Goal: Task Accomplishment & Management: Manage account settings

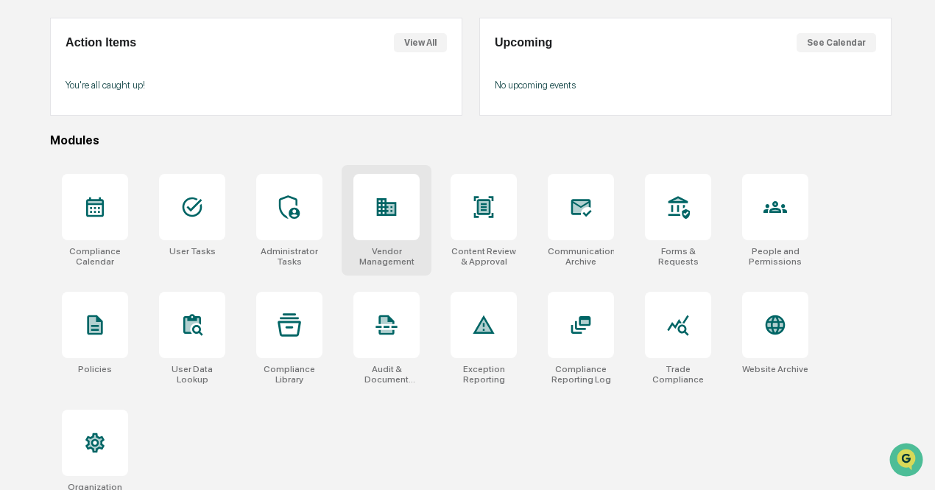
scroll to position [147, 0]
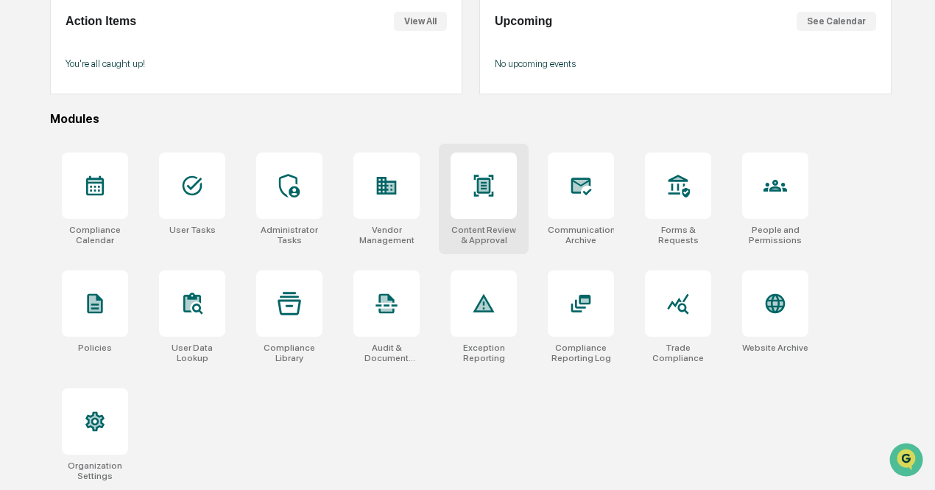
click at [508, 197] on div at bounding box center [484, 185] width 66 height 66
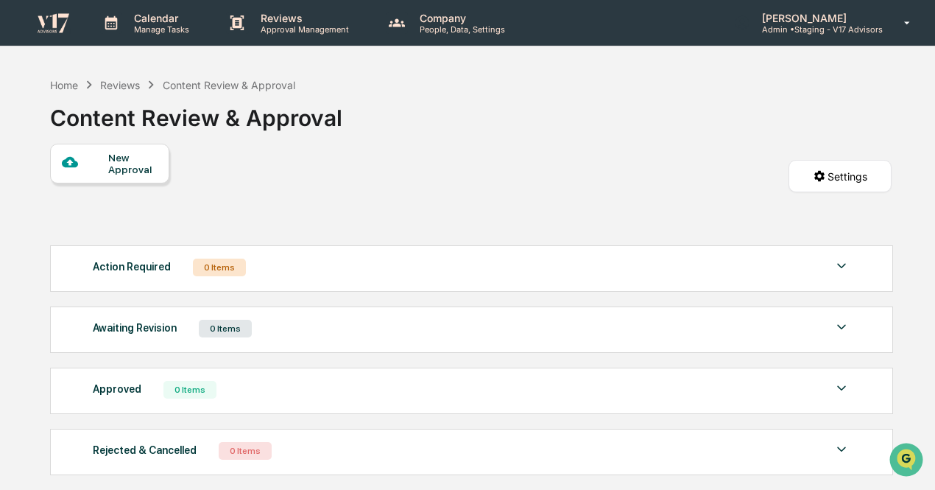
click at [826, 37] on div "Jessica Watanapun Admin • Staging - V17 Advisors" at bounding box center [827, 23] width 216 height 46
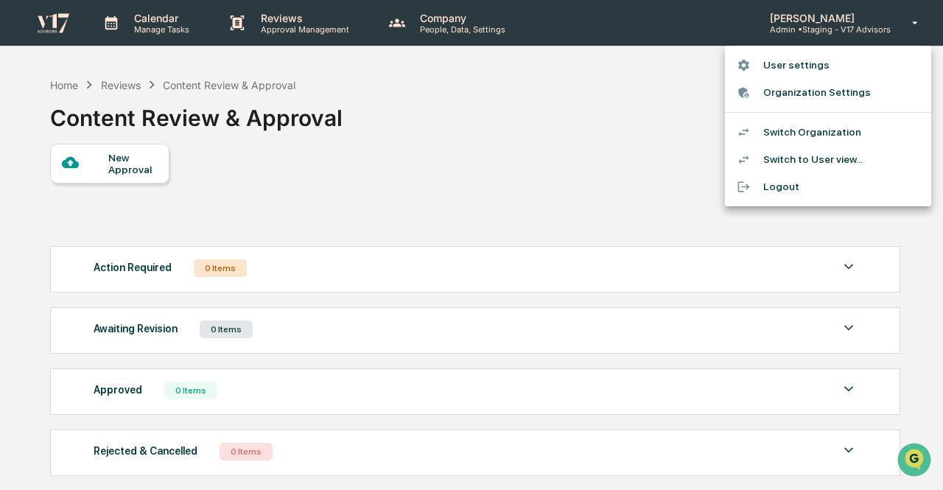
click at [799, 133] on li "Switch Organization" at bounding box center [828, 132] width 206 height 27
